Goal: Contribute content: Add original content to the website for others to see

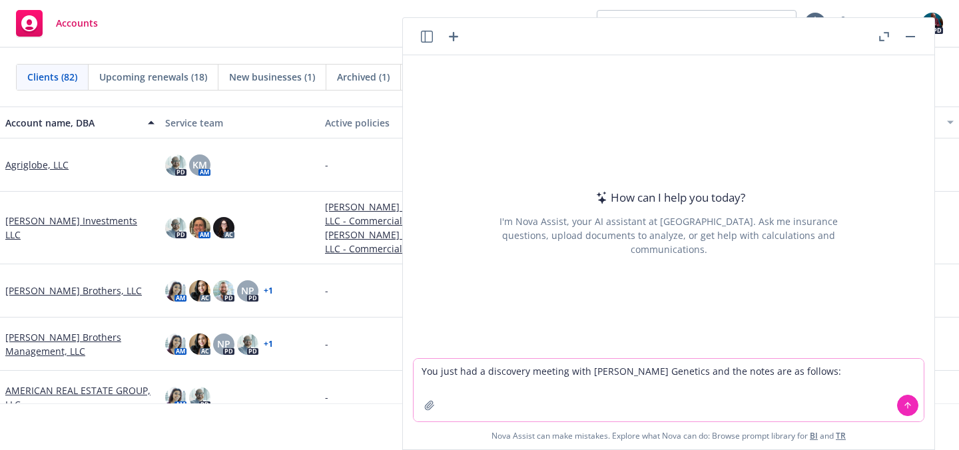
click at [798, 374] on textarea "You just had a discovery meeting with [PERSON_NAME] Genetics and the notes are …" at bounding box center [668, 390] width 510 height 63
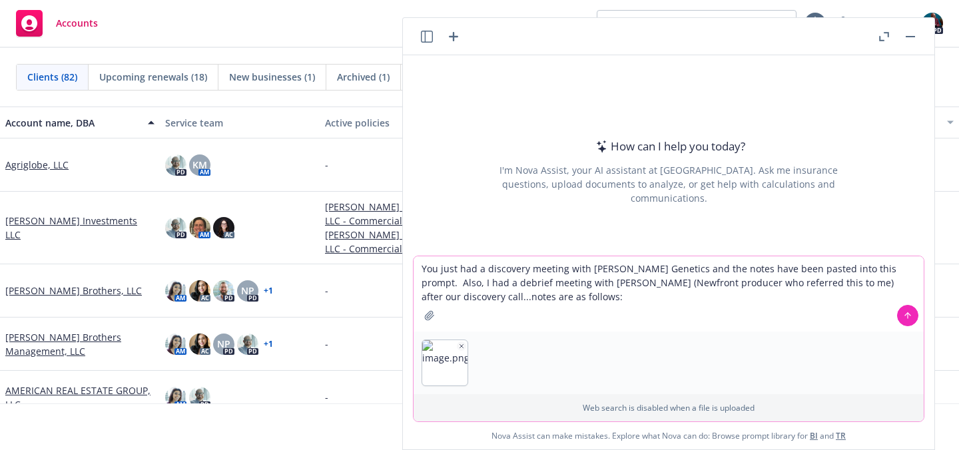
paste textarea "[PERSON_NAME] and [PERSON_NAME] on a client meeting with an agricultural compan…"
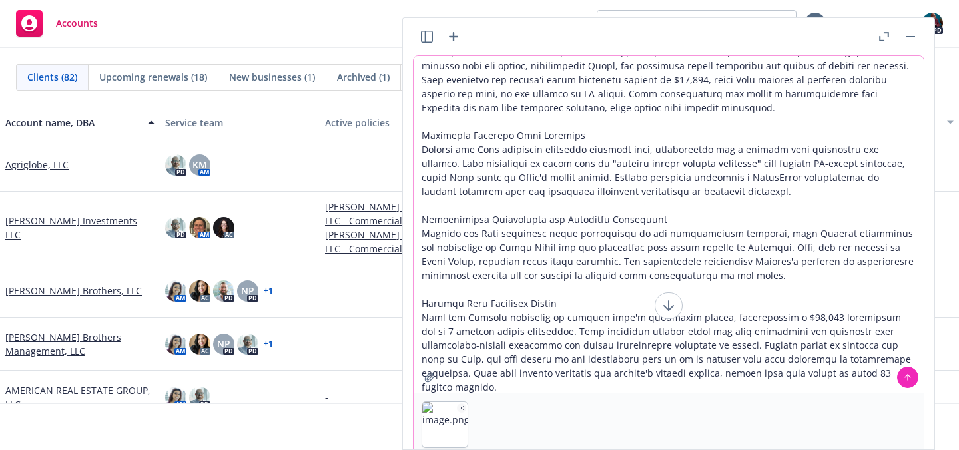
scroll to position [296, 0]
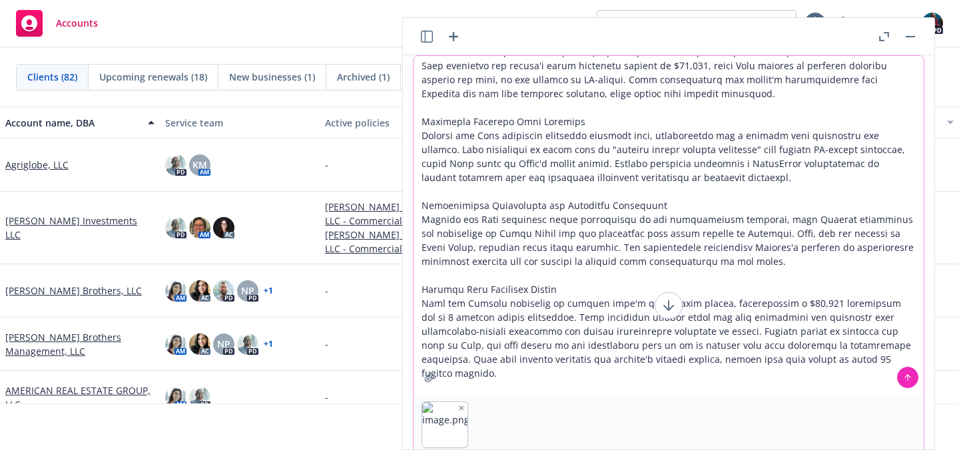
type textarea "You just had a discovery meeting with [PERSON_NAME] Genetics and the notes have…"
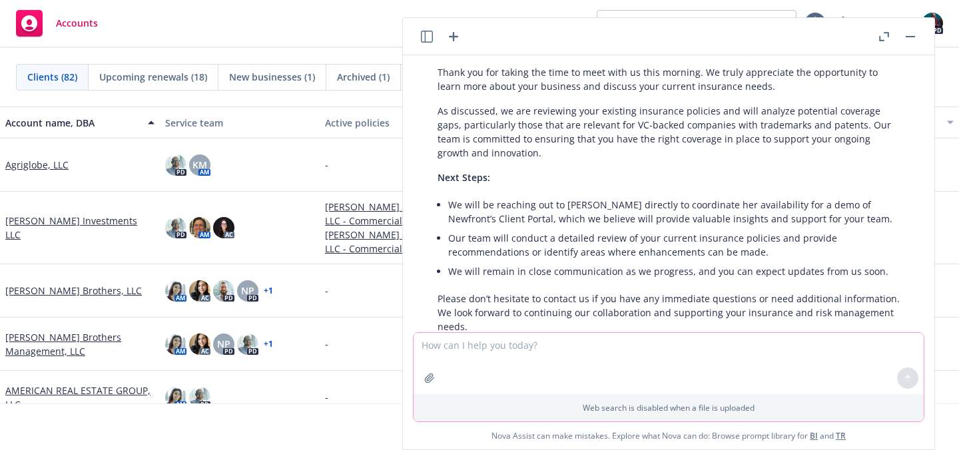
scroll to position [915, 0]
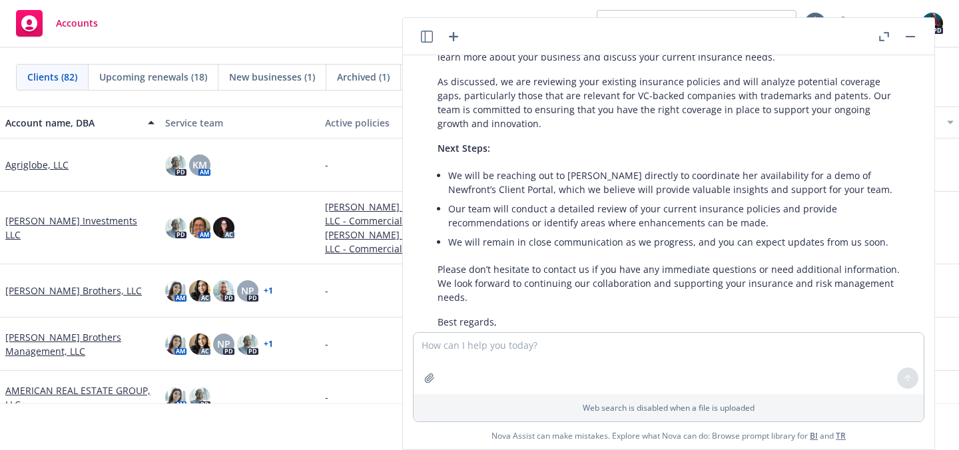
click at [303, 11] on div "Accounts View accounts as producer... 1 PD" at bounding box center [479, 24] width 959 height 48
